Goal: Use online tool/utility: Utilize a website feature to perform a specific function

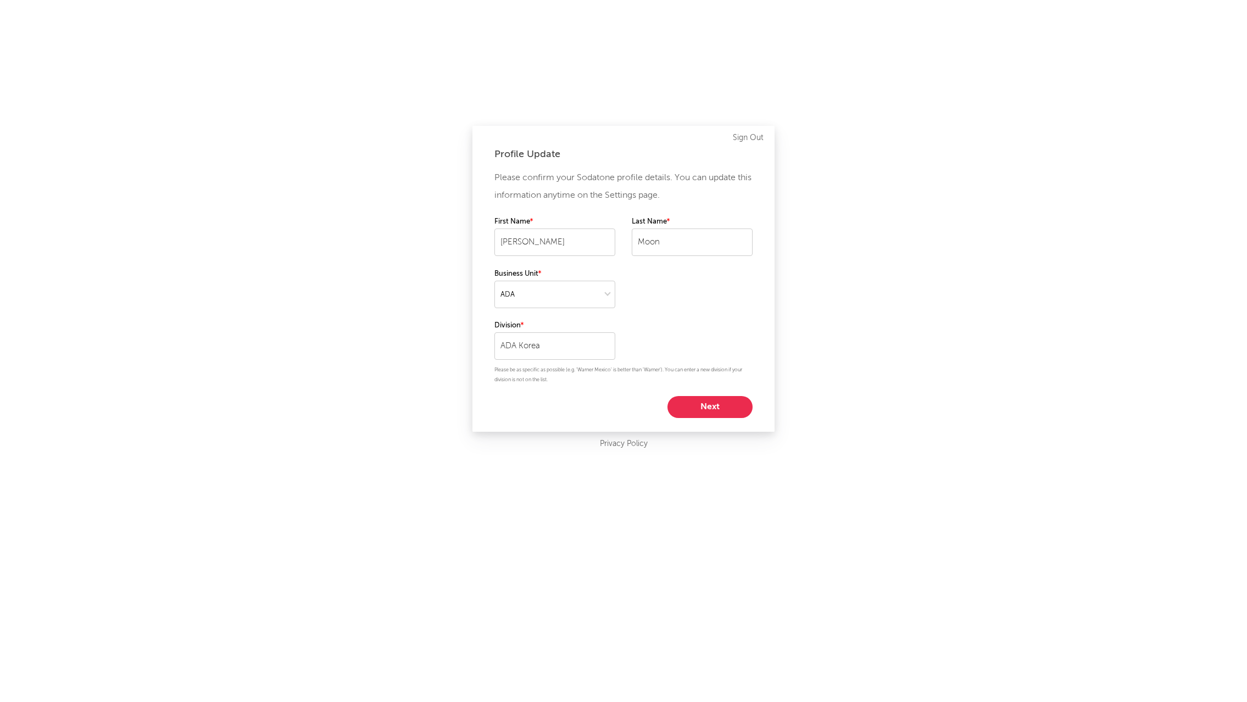
click at [1093, 69] on div "Profile Update Please confirm your Sodatone profile details. You can update thi…" at bounding box center [623, 351] width 1247 height 702
click at [718, 399] on button "Next" at bounding box center [709, 407] width 85 height 22
select select "other"
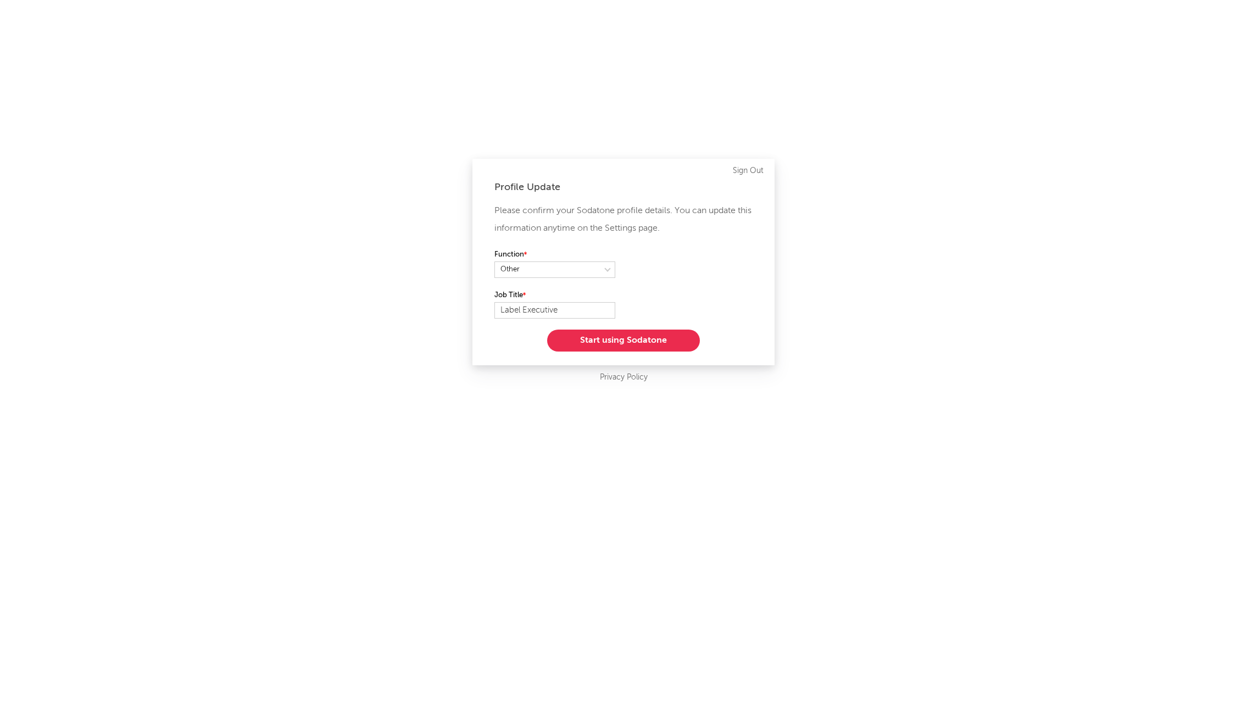
click at [673, 339] on button "Start using Sodatone" at bounding box center [623, 341] width 153 height 22
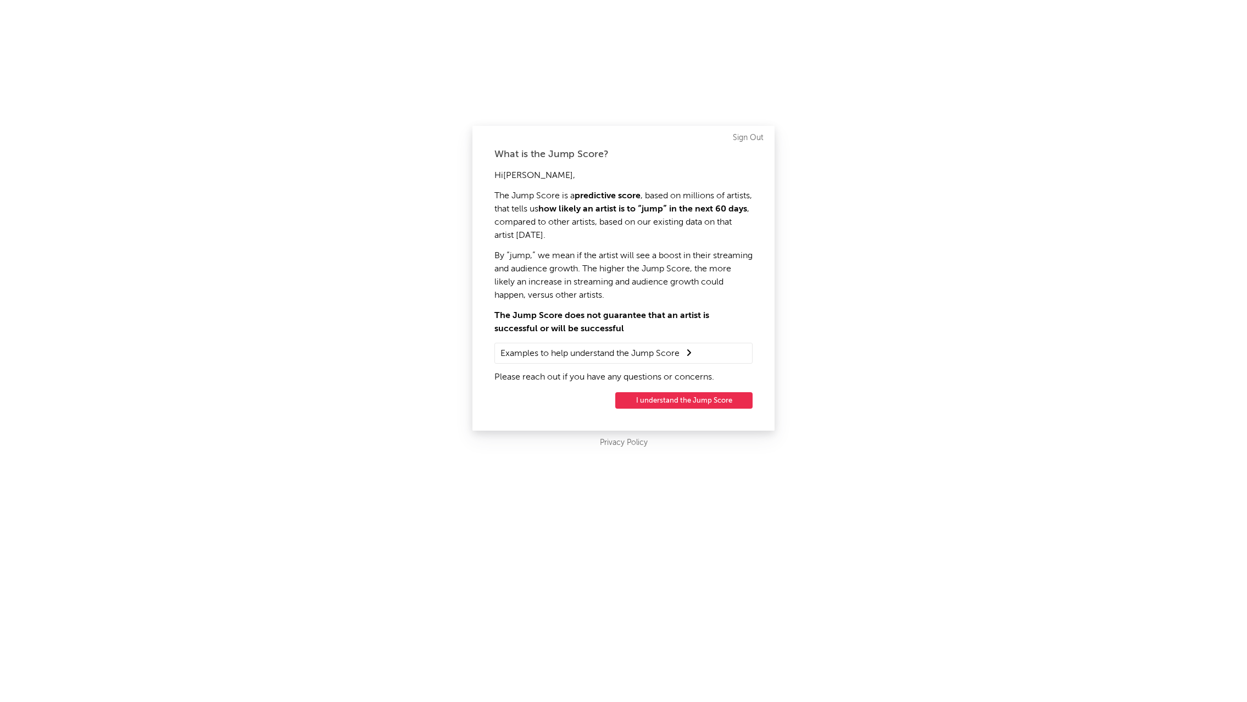
click at [730, 404] on button "I understand the Jump Score" at bounding box center [683, 400] width 137 height 16
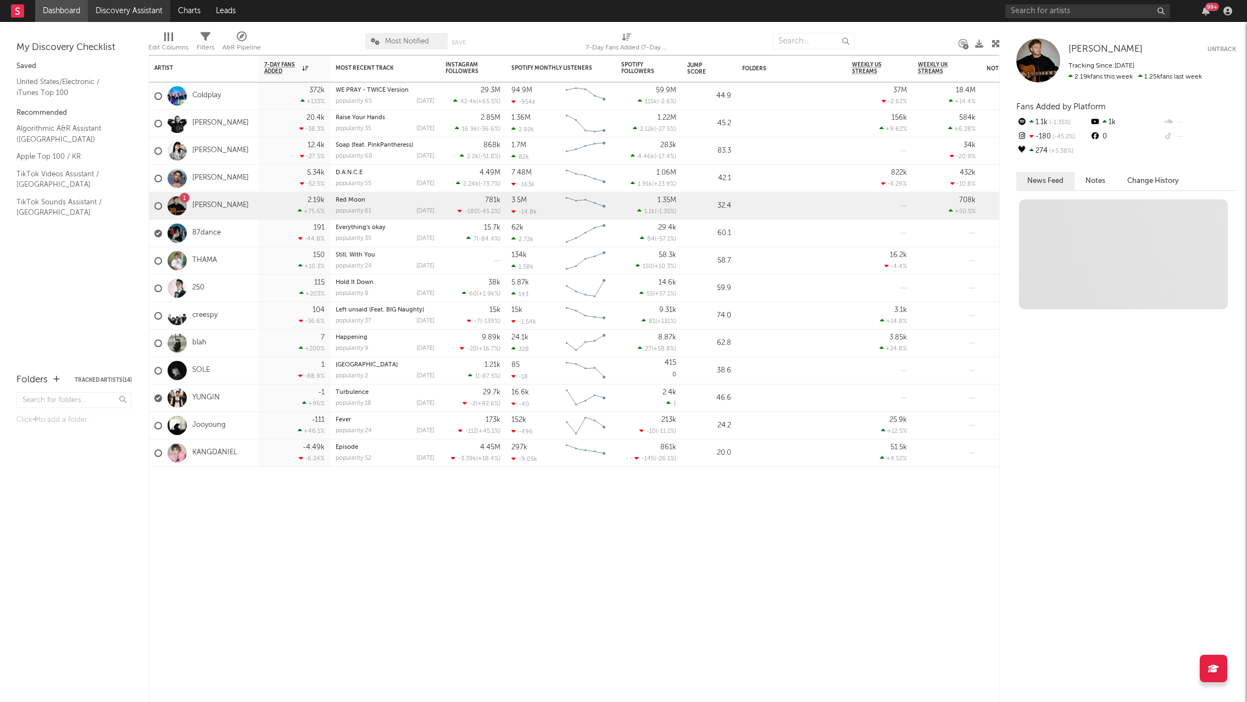
click at [116, 0] on link "Discovery Assistant" at bounding box center [129, 11] width 82 height 22
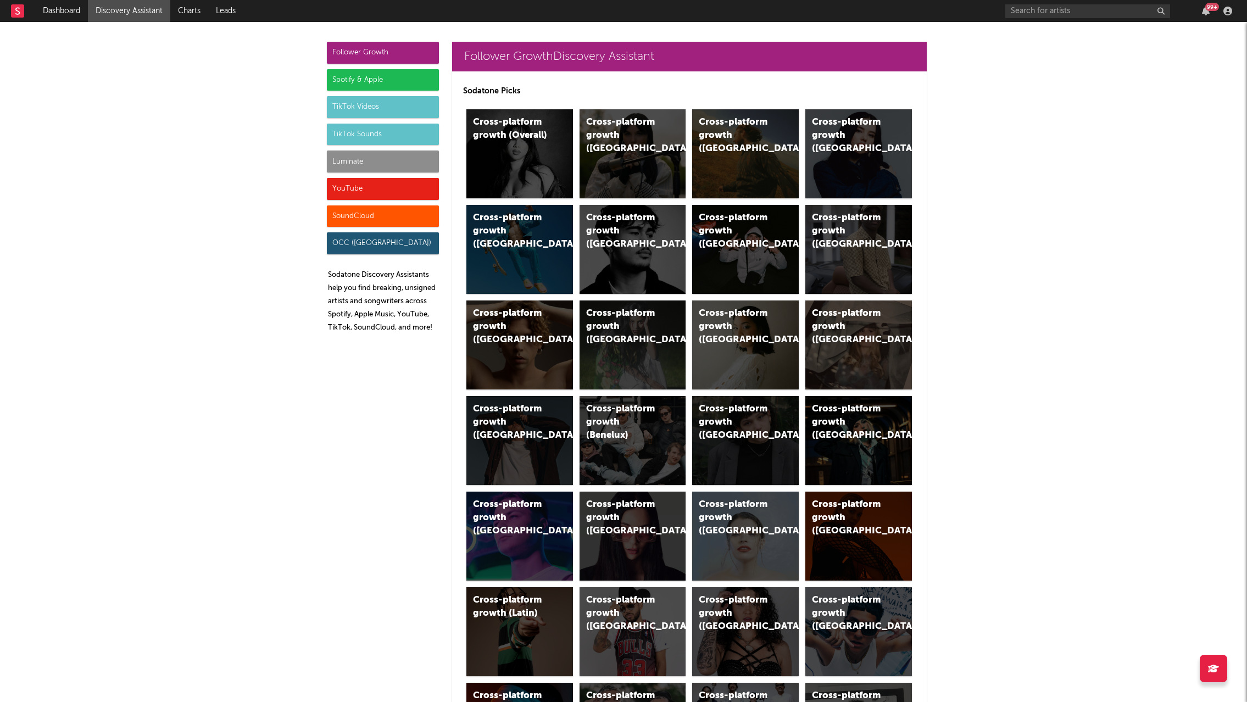
drag, startPoint x: 107, startPoint y: 188, endPoint x: 133, endPoint y: 195, distance: 27.2
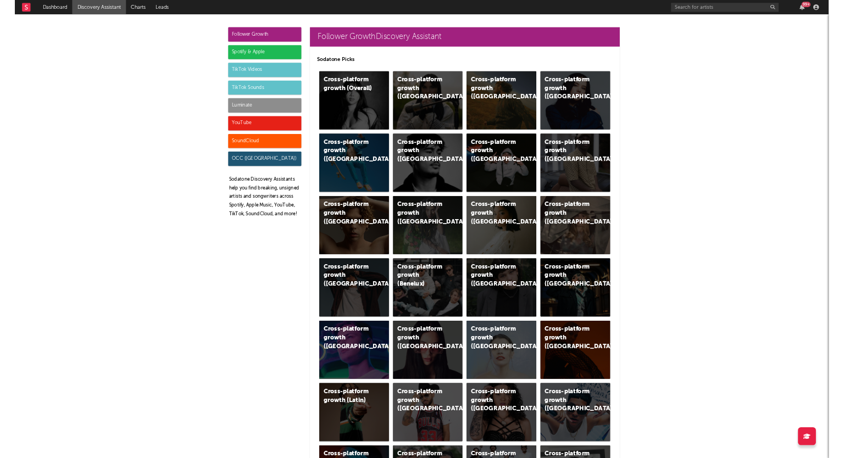
scroll to position [1837, 0]
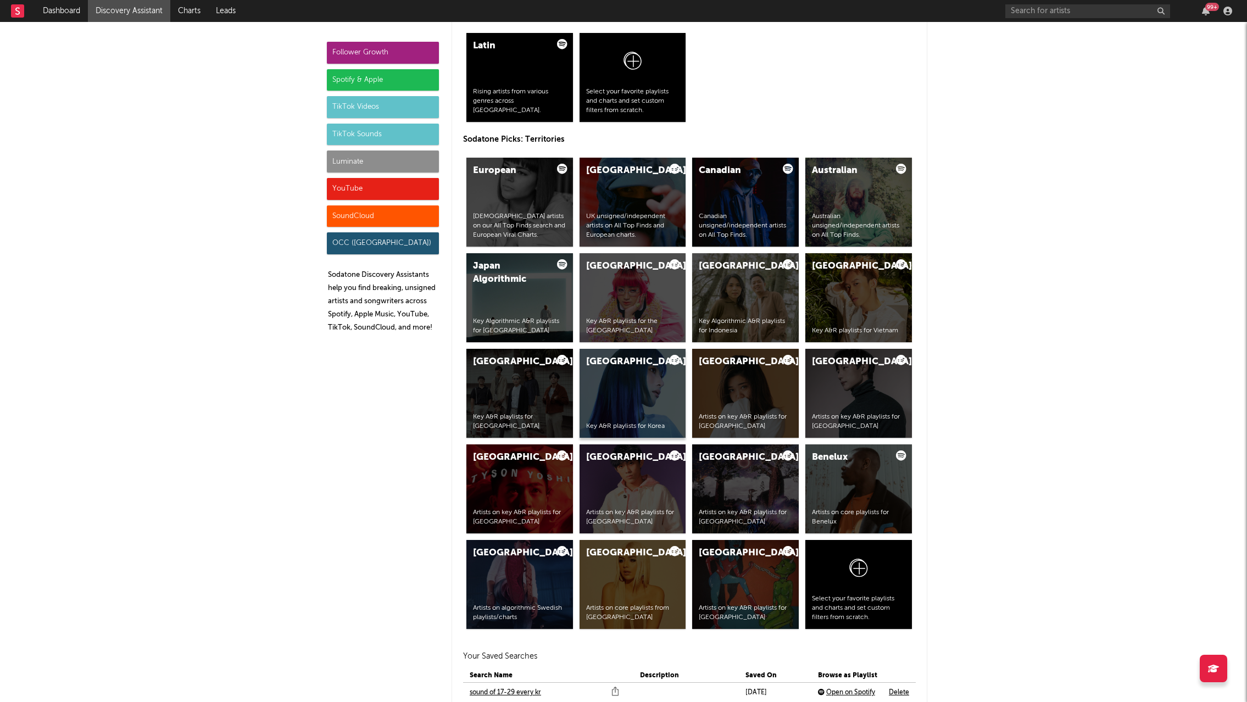
click at [621, 407] on div "Korea Key A&R playlists for Korea" at bounding box center [633, 393] width 107 height 89
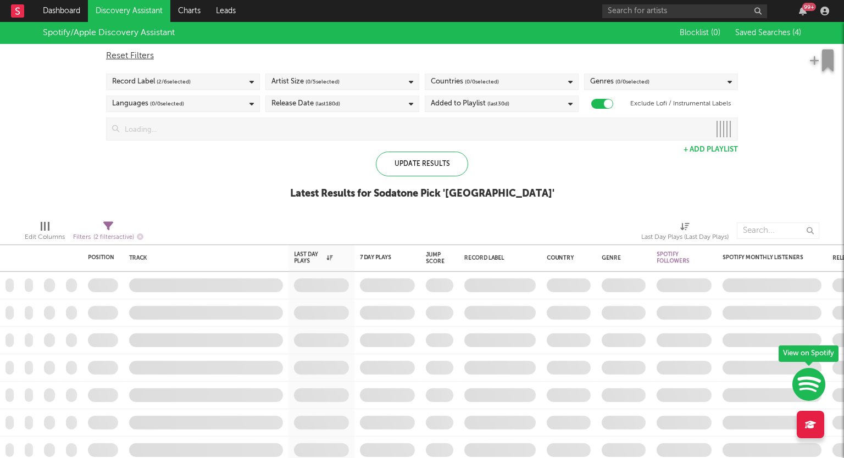
checkbox input "true"
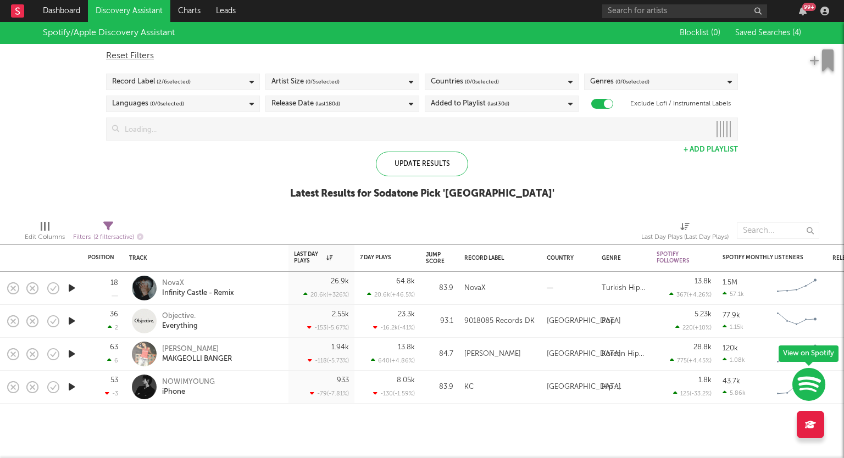
click at [261, 420] on div at bounding box center [206, 417] width 165 height 27
click at [432, 430] on div at bounding box center [439, 417] width 38 height 27
click at [218, 424] on div at bounding box center [206, 417] width 165 height 27
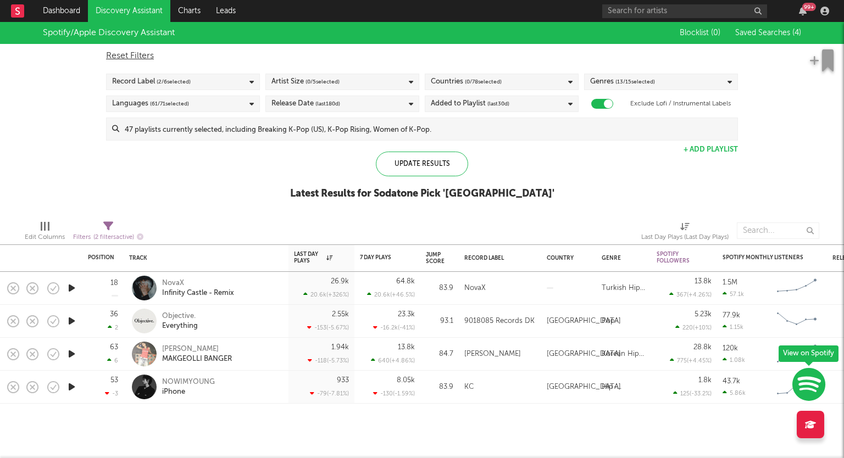
drag, startPoint x: 221, startPoint y: 422, endPoint x: 824, endPoint y: 376, distance: 604.9
click at [225, 421] on div at bounding box center [206, 417] width 165 height 27
click at [606, 84] on div "Genres ( 13 / 15 selected)" at bounding box center [622, 81] width 65 height 13
click at [115, 192] on div "Spotify/Apple Discovery Assistant Blocklist ( 0 ) Saved Searches ( 4 ) Reset Fi…" at bounding box center [422, 117] width 844 height 190
